Goal: Task Accomplishment & Management: Use online tool/utility

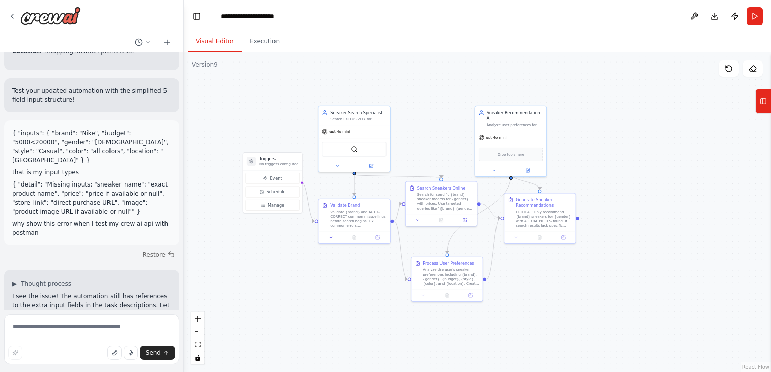
scroll to position [11657, 0]
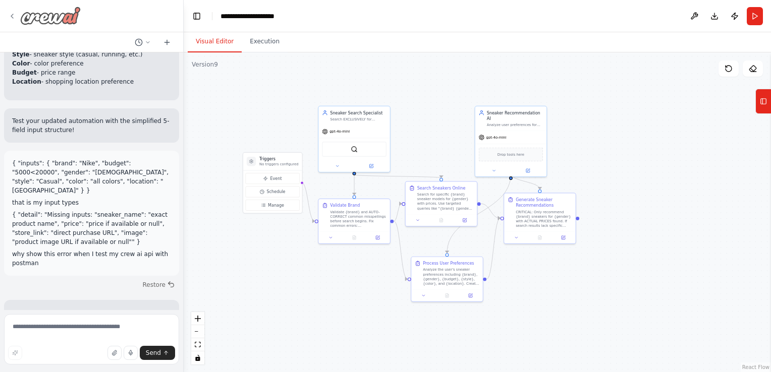
drag, startPoint x: 6, startPoint y: 18, endPoint x: 15, endPoint y: 17, distance: 8.6
click at [15, 17] on div at bounding box center [91, 16] width 183 height 32
click at [15, 17] on icon at bounding box center [12, 16] width 8 height 8
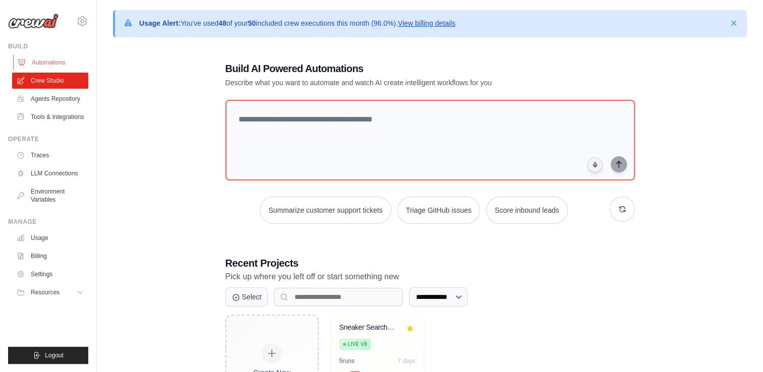
click at [50, 66] on link "Automations" at bounding box center [51, 62] width 76 height 16
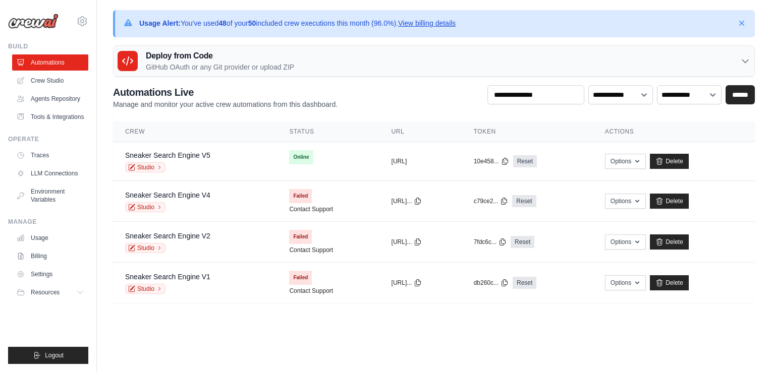
click at [393, 43] on div "Usage Alert: You've used 48 of your 50 included crew executions this month (96.…" at bounding box center [434, 156] width 674 height 293
click at [690, 62] on div "Deploy from Code GitHub OAuth or any Git provider or upload ZIP" at bounding box center [433, 61] width 640 height 31
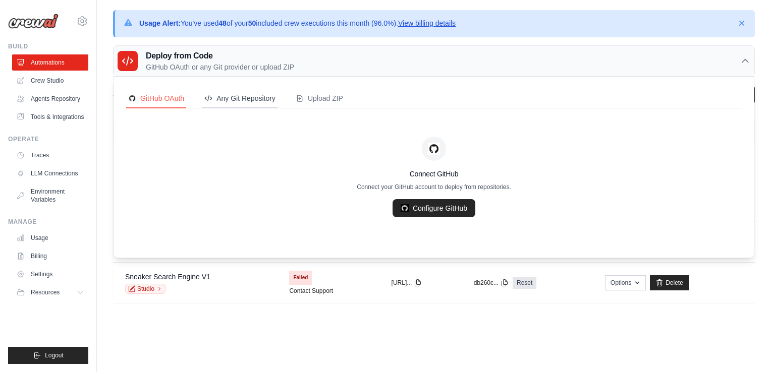
click at [246, 96] on div "Any Git Repository" at bounding box center [239, 98] width 71 height 10
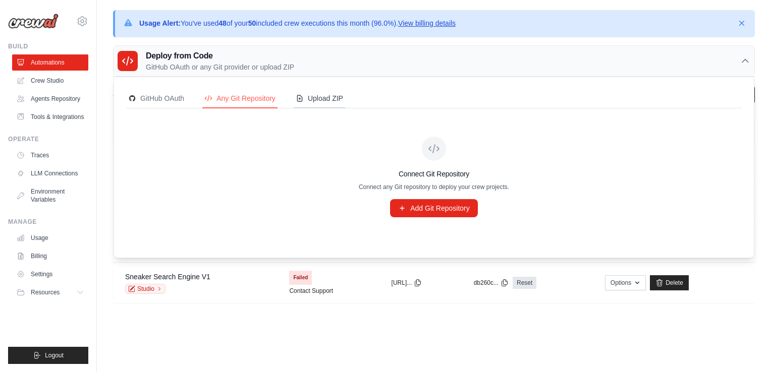
click at [308, 98] on div "Upload ZIP" at bounding box center [319, 98] width 47 height 10
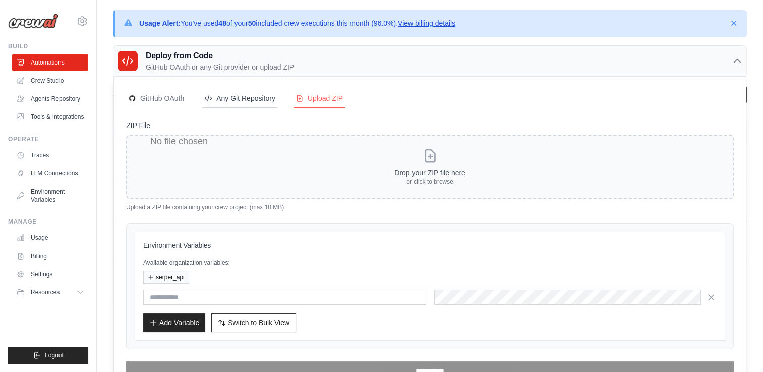
click at [254, 102] on div "Any Git Repository" at bounding box center [239, 98] width 71 height 10
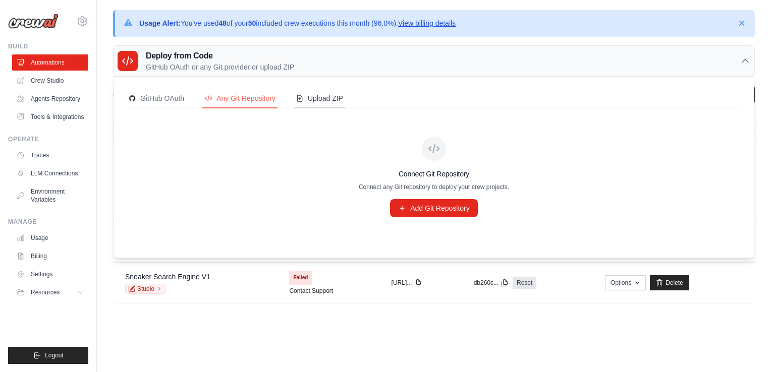
click at [309, 101] on div "Upload ZIP" at bounding box center [319, 98] width 47 height 10
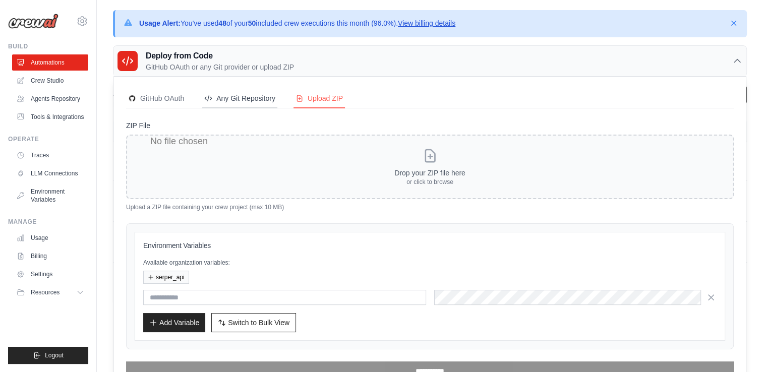
click at [245, 95] on div "Any Git Repository" at bounding box center [239, 98] width 71 height 10
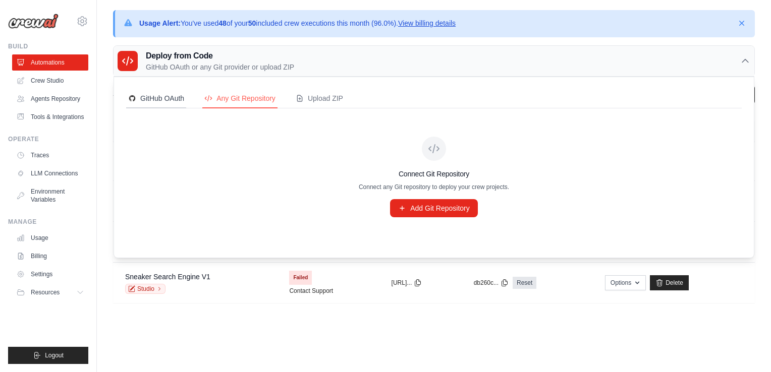
click at [168, 99] on div "GitHub OAuth" at bounding box center [156, 98] width 56 height 10
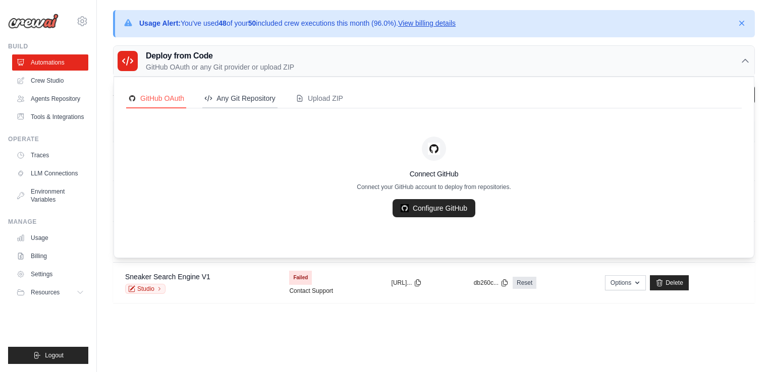
click at [233, 102] on div "Any Git Repository" at bounding box center [239, 98] width 71 height 10
